Goal: Task Accomplishment & Management: Use online tool/utility

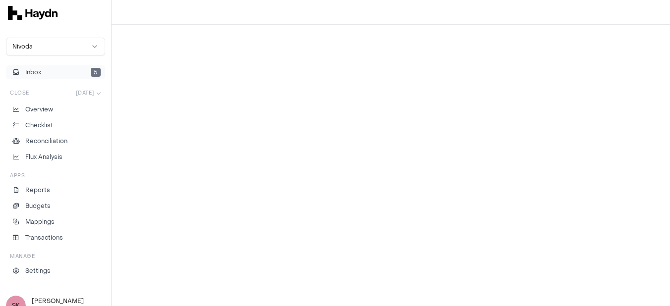
click at [62, 73] on button "Inbox 5" at bounding box center [55, 72] width 99 height 14
click at [98, 70] on span "5" at bounding box center [96, 72] width 10 height 9
click at [74, 76] on button "Inbox 5" at bounding box center [55, 72] width 99 height 14
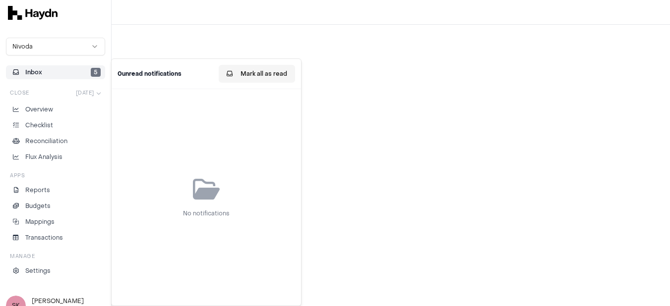
click at [275, 69] on button "Mark all as read" at bounding box center [257, 74] width 76 height 18
click at [41, 113] on p "Overview" at bounding box center [39, 109] width 28 height 9
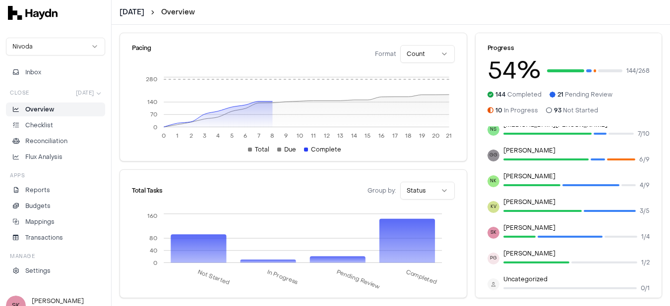
scroll to position [15, 0]
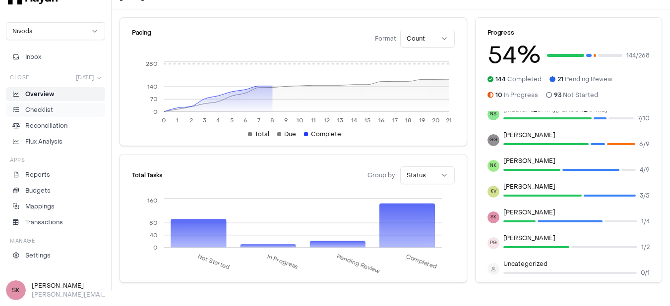
click at [41, 109] on p "Checklist" at bounding box center [39, 110] width 28 height 9
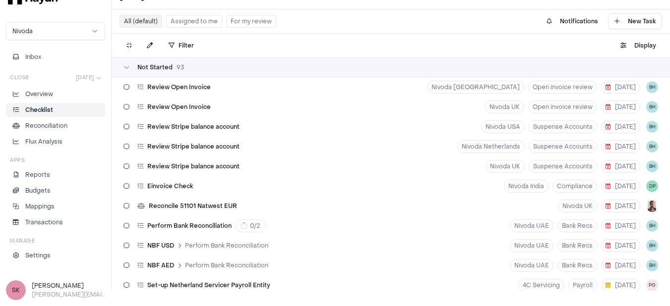
click at [204, 20] on button "Assigned to me" at bounding box center [194, 21] width 56 height 13
click at [213, 19] on button "Assigned to me" at bounding box center [194, 21] width 56 height 13
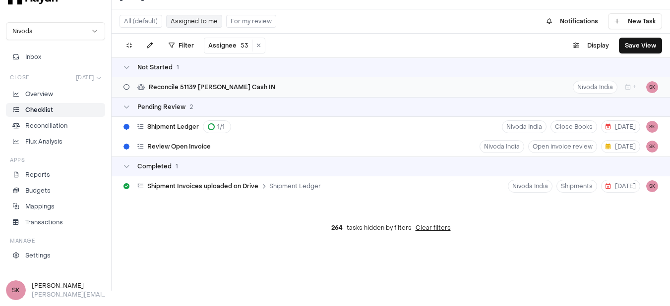
click at [223, 87] on span "Reconcile 51139 [PERSON_NAME] Cash IN" at bounding box center [212, 87] width 126 height 8
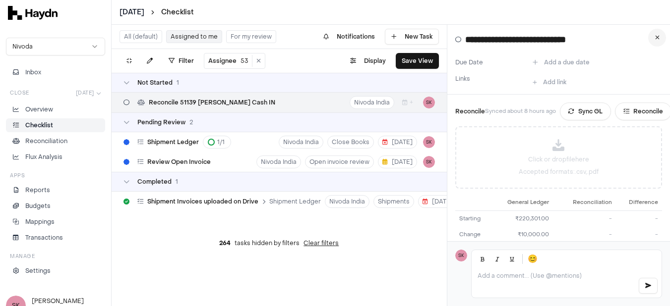
click at [659, 38] on icon at bounding box center [657, 38] width 4 height 6
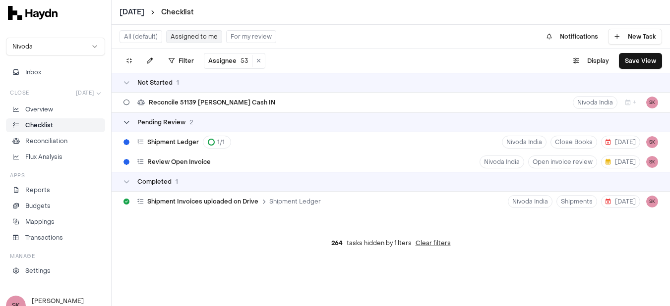
click at [129, 124] on div "Pending Review 2" at bounding box center [157, 122] width 69 height 8
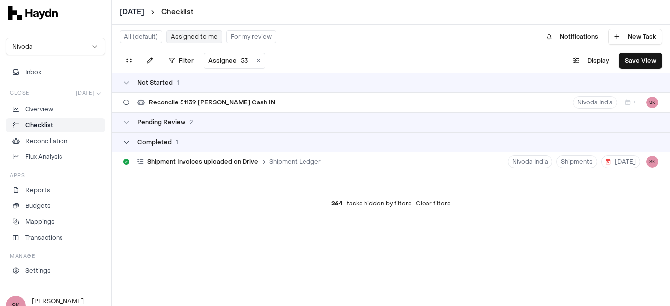
click at [127, 141] on icon at bounding box center [126, 142] width 6 height 6
